Goal: Information Seeking & Learning: Learn about a topic

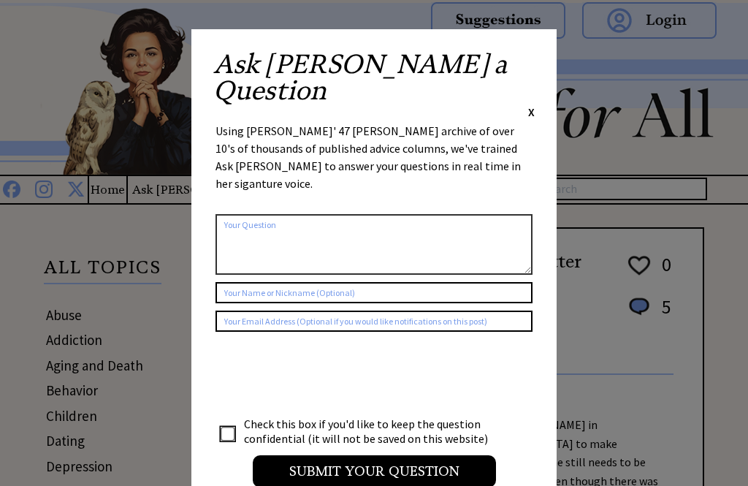
click at [529, 104] on div "X" at bounding box center [531, 112] width 7 height 16
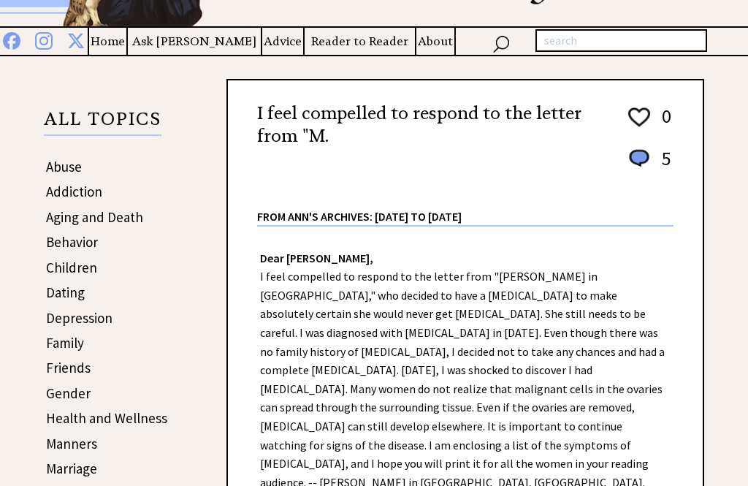
scroll to position [148, 0]
click at [60, 291] on link "Dating" at bounding box center [65, 292] width 39 height 18
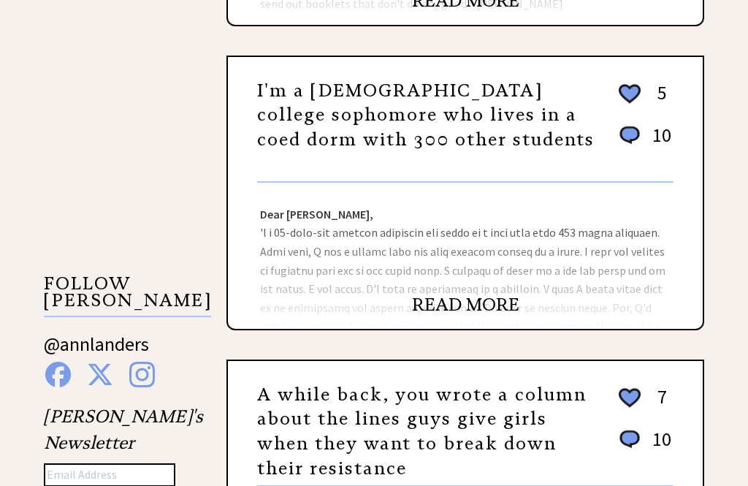
scroll to position [1136, 0]
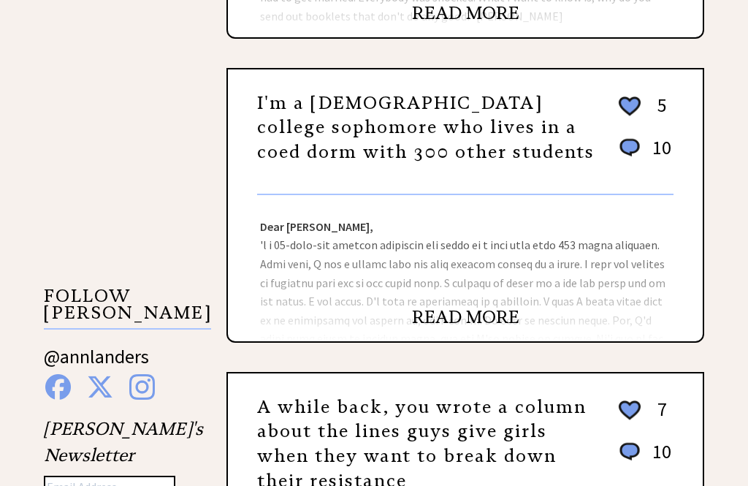
click at [446, 318] on link "READ MORE" at bounding box center [465, 317] width 107 height 22
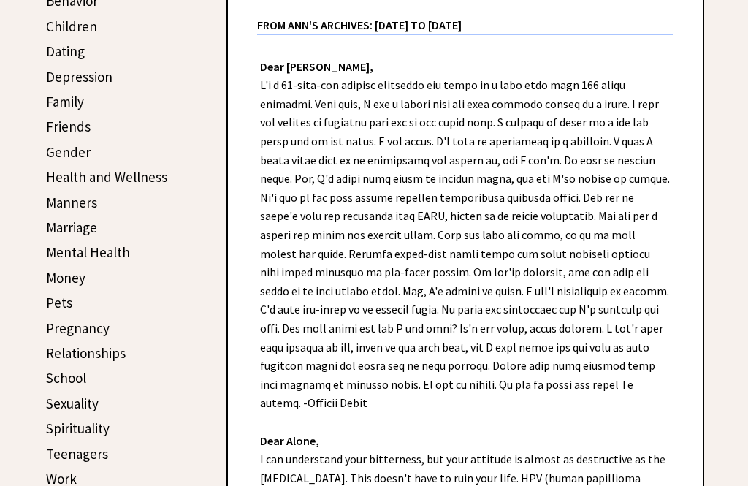
scroll to position [389, 0]
click at [61, 56] on link "Dating" at bounding box center [65, 51] width 39 height 18
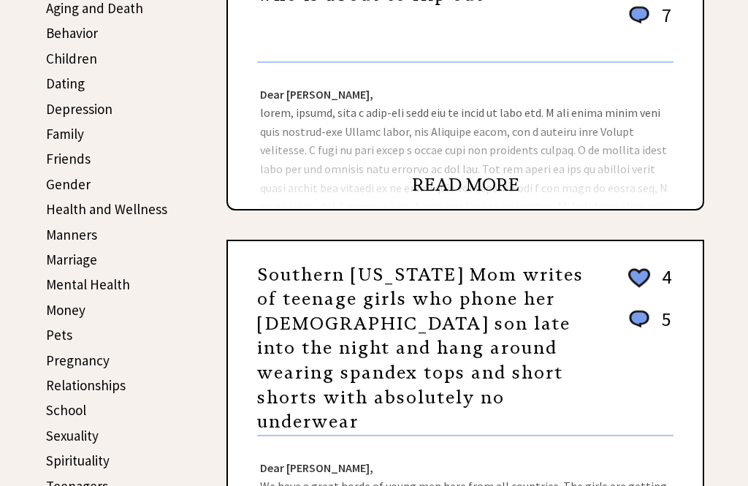
scroll to position [360, 0]
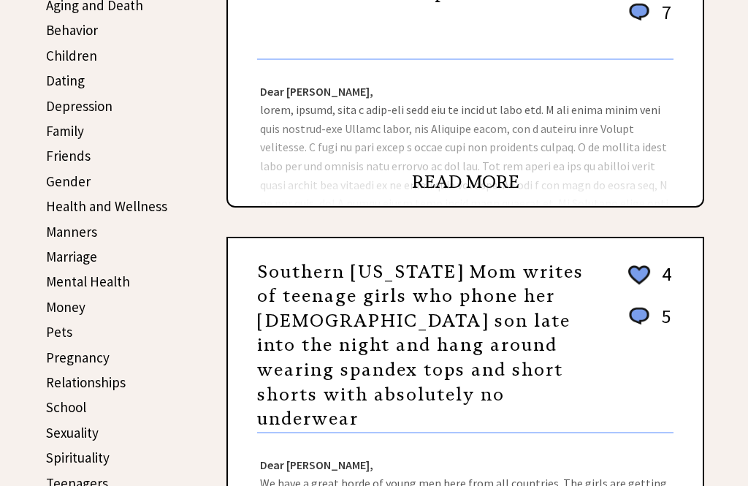
click at [453, 172] on div "Dear Ann Landers, Dear Miss, Marshall McLuhan says clothes these days are not c…" at bounding box center [465, 133] width 475 height 146
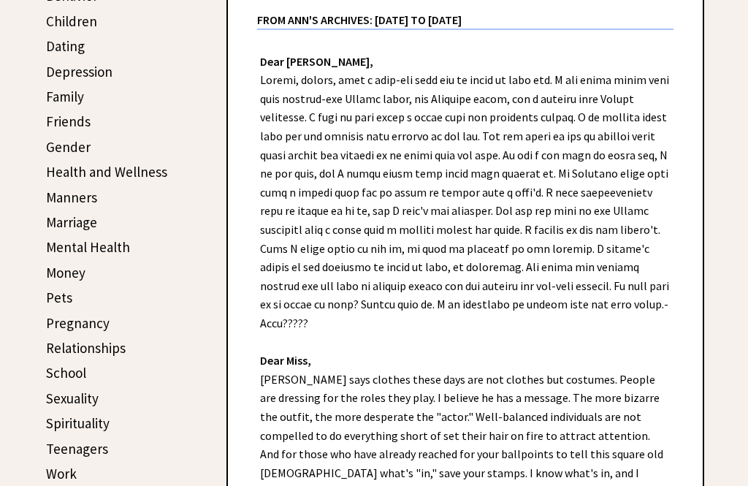
scroll to position [394, 0]
click at [64, 50] on link "Dating" at bounding box center [65, 46] width 39 height 18
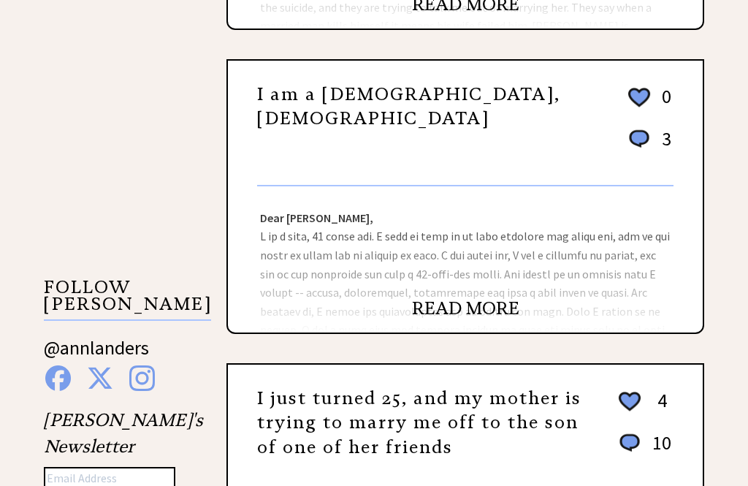
scroll to position [1138, 0]
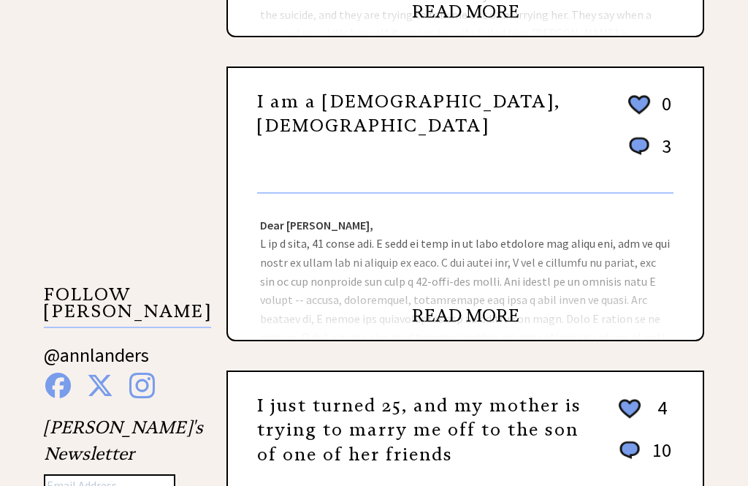
click at [439, 315] on link "READ MORE" at bounding box center [465, 315] width 107 height 22
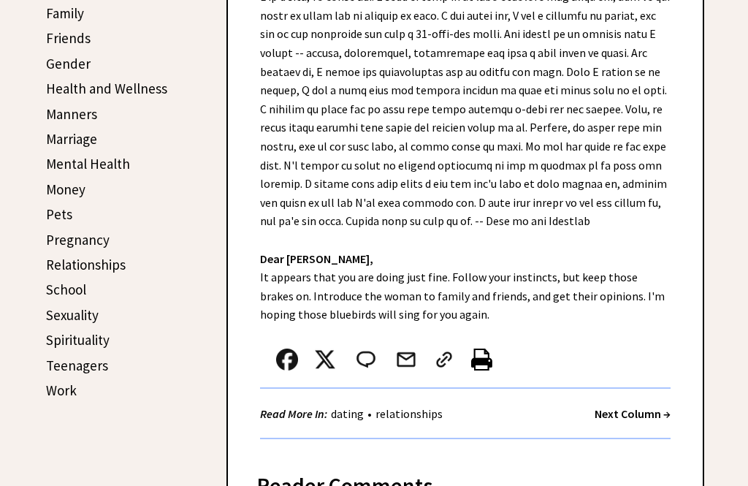
scroll to position [469, 0]
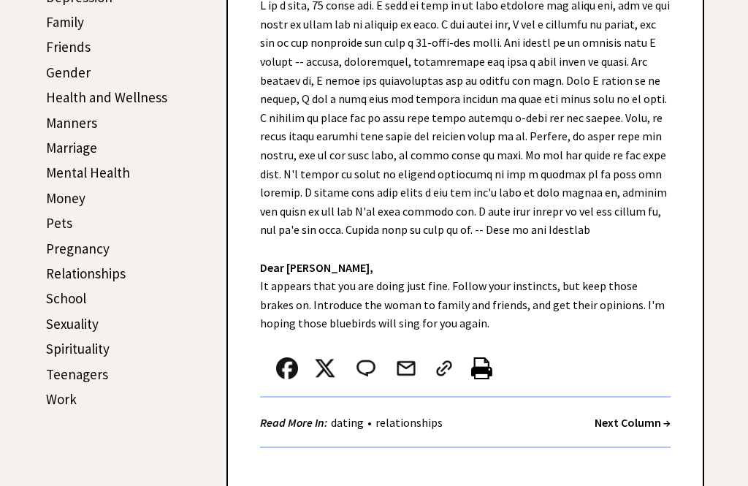
click at [71, 147] on link "Marriage" at bounding box center [71, 148] width 51 height 18
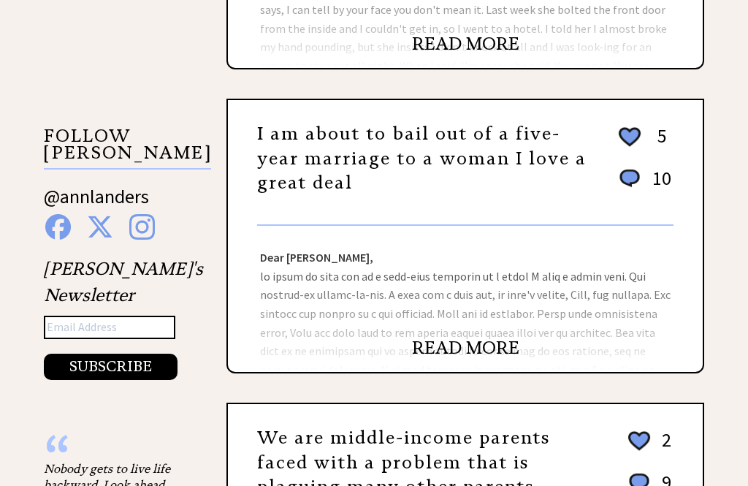
scroll to position [1149, 0]
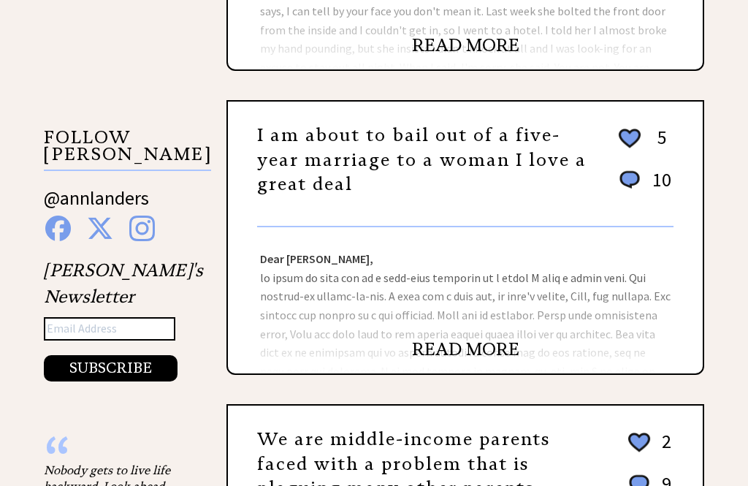
click at [449, 353] on link "READ MORE" at bounding box center [465, 349] width 107 height 22
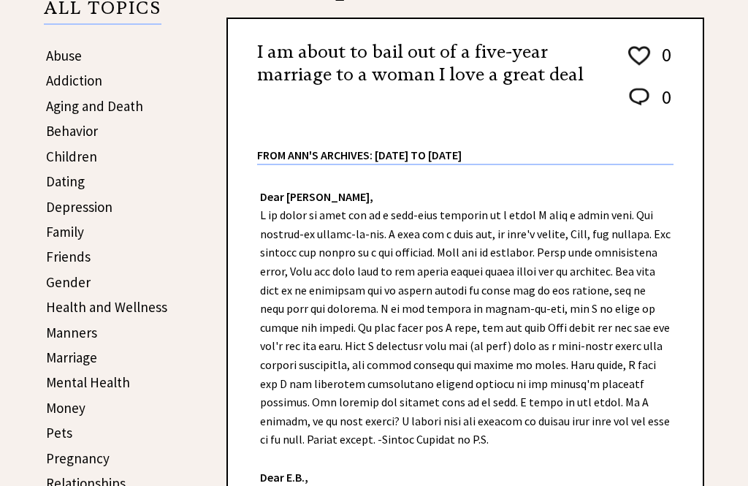
scroll to position [236, 0]
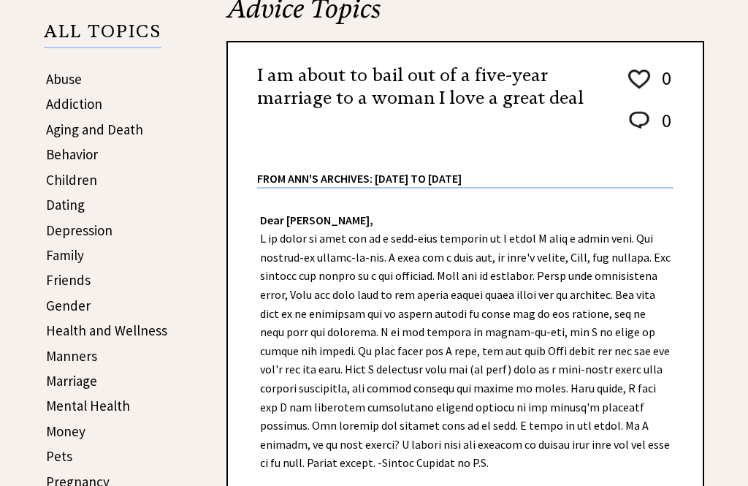
click at [66, 182] on link "Children" at bounding box center [71, 180] width 51 height 18
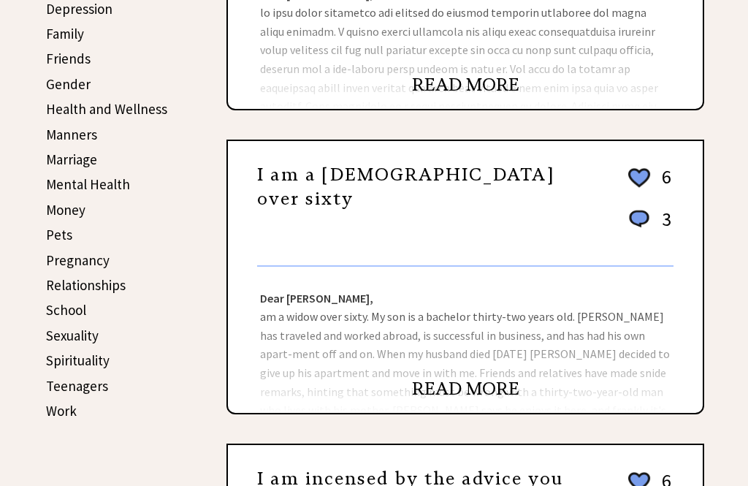
scroll to position [457, 0]
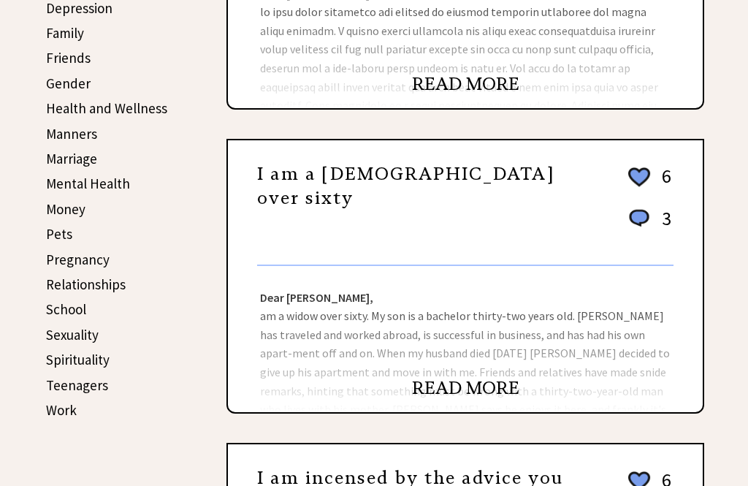
click at [398, 318] on div "Dear Ann Landers, am a widow over sixty. My son is a bachelor thirty-two years …" at bounding box center [465, 340] width 475 height 146
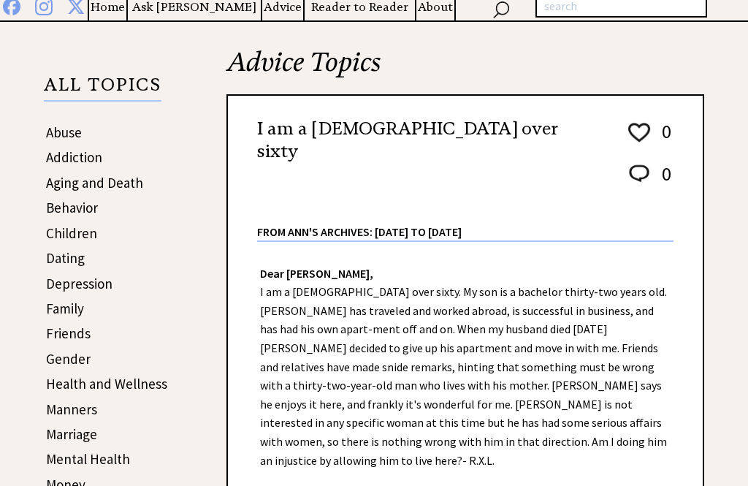
scroll to position [183, 0]
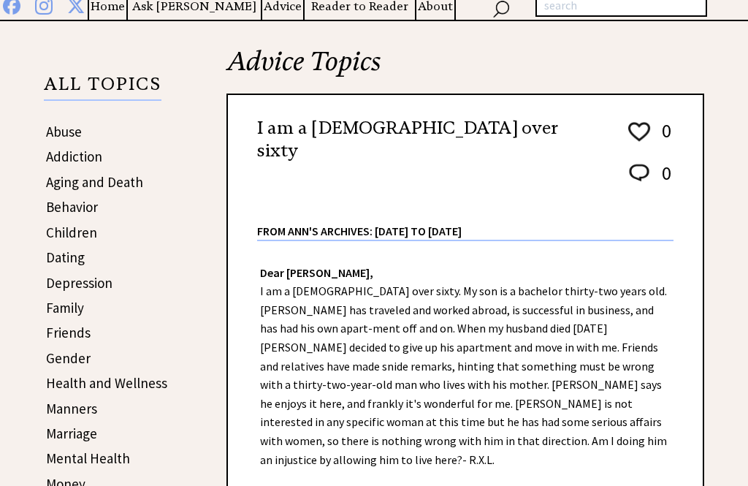
click at [70, 230] on link "Children" at bounding box center [71, 232] width 51 height 18
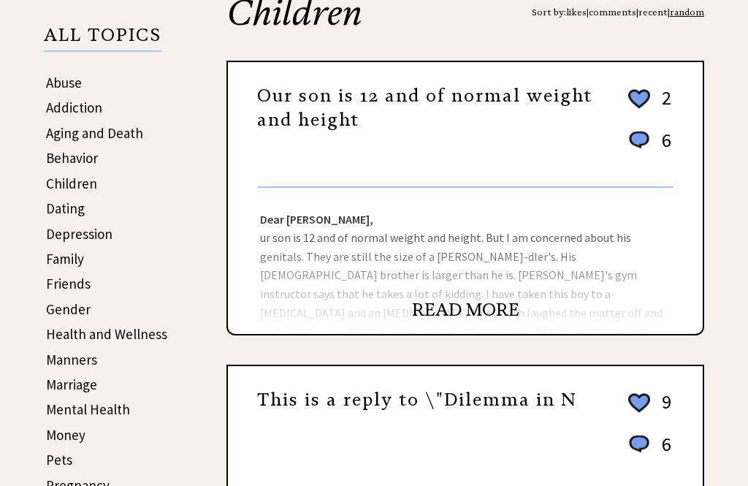
scroll to position [232, 0]
click at [442, 321] on link "READ MORE" at bounding box center [465, 310] width 107 height 22
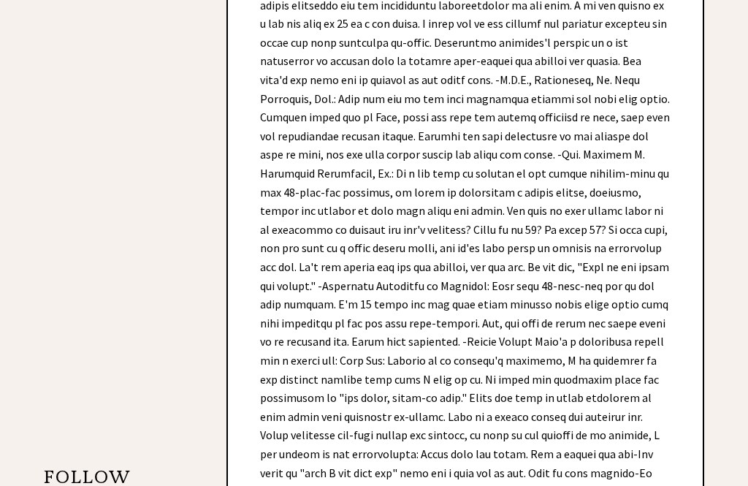
scroll to position [961, 0]
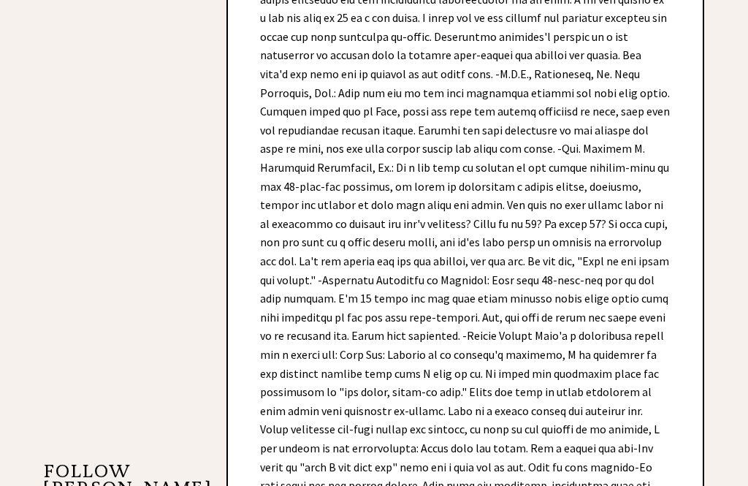
click at [243, 447] on div "Dear [PERSON_NAME], Our son is 12 and of normal weight and height. But I am con…" at bounding box center [465, 324] width 475 height 1722
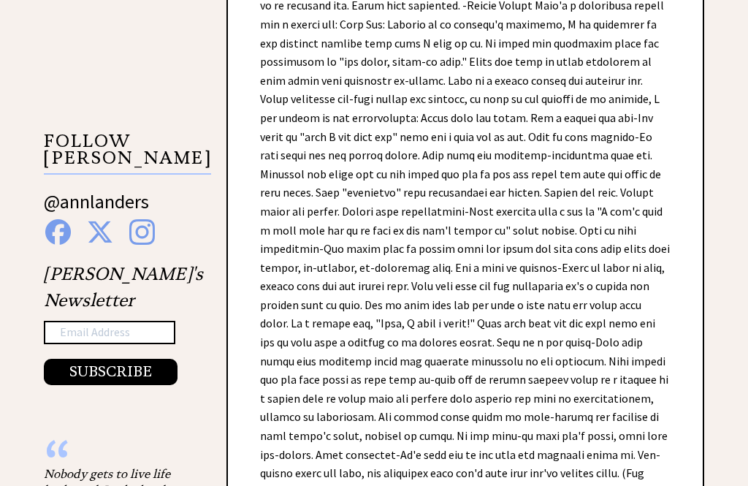
scroll to position [1292, 0]
